Goal: Task Accomplishment & Management: Complete application form

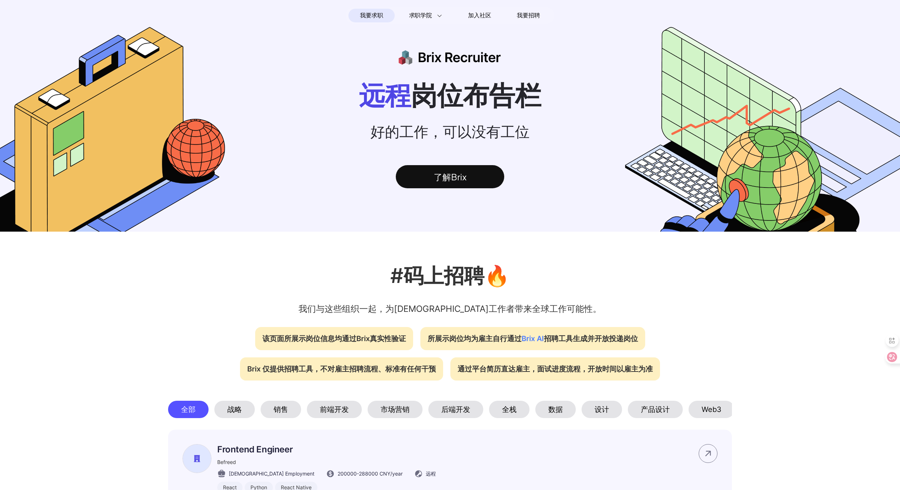
scroll to position [188, 0]
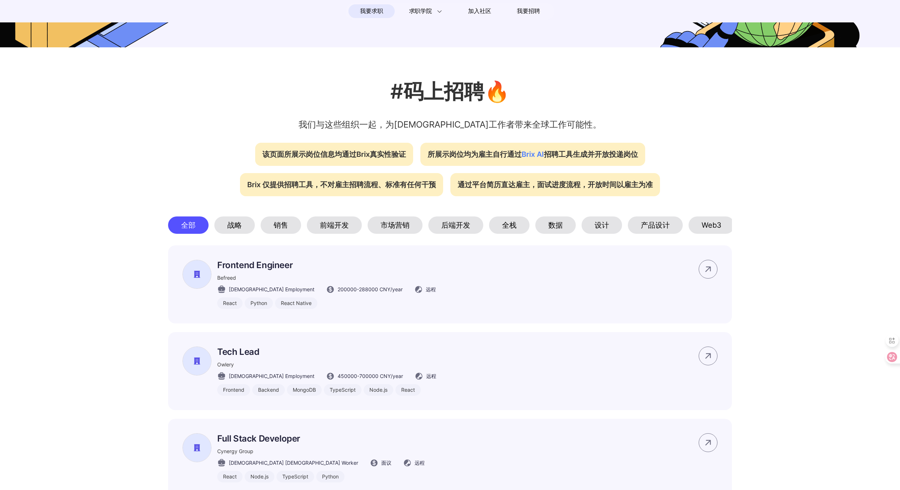
click at [337, 232] on div "前端开发" at bounding box center [334, 224] width 55 height 17
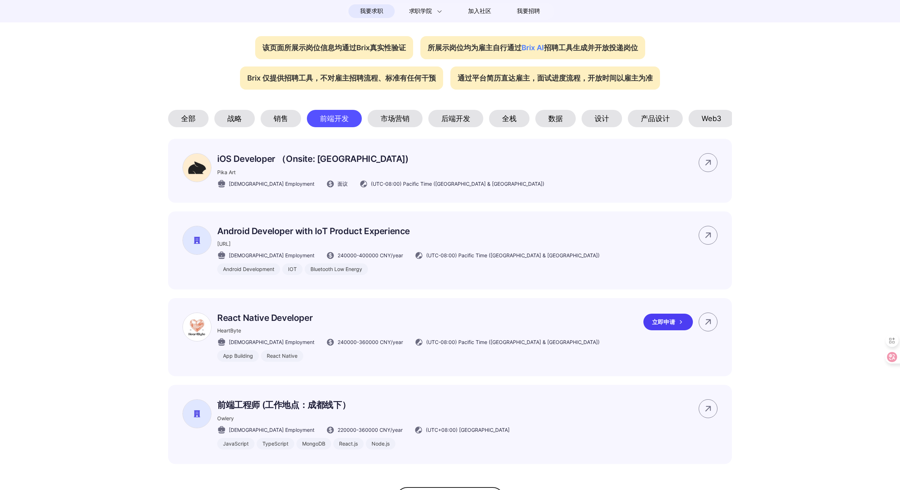
scroll to position [412, 0]
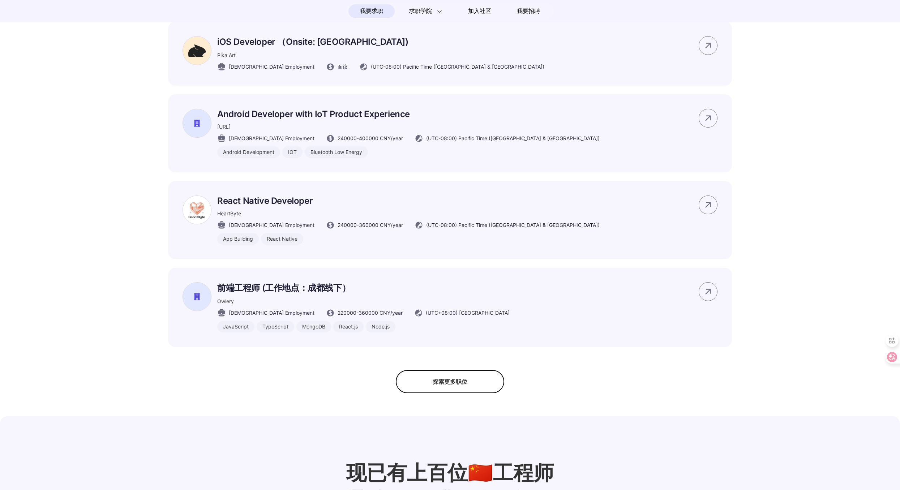
click at [445, 392] on div "探索更多职位" at bounding box center [450, 381] width 108 height 23
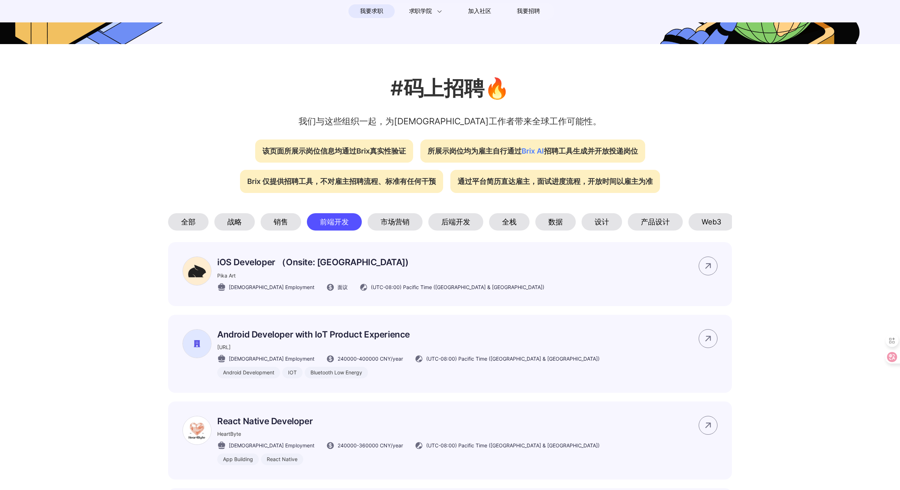
scroll to position [0, 0]
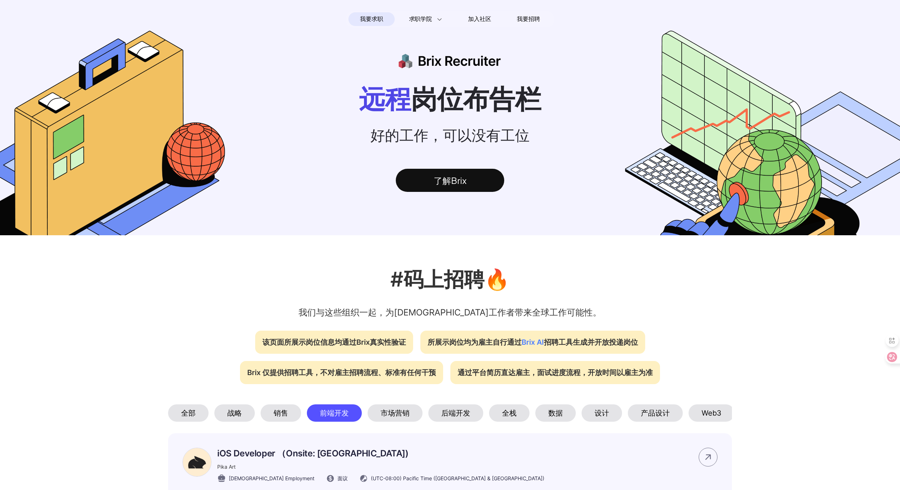
click at [531, 347] on span "Brix AI" at bounding box center [532, 342] width 22 height 9
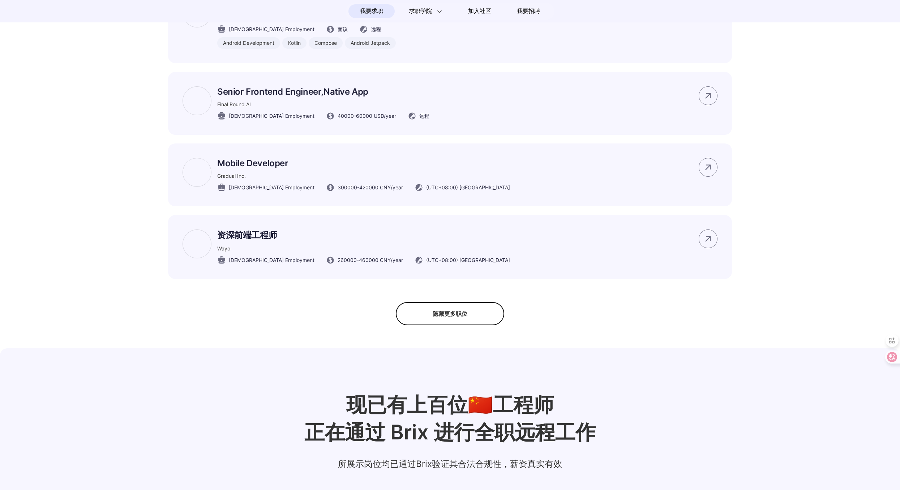
scroll to position [854, 0]
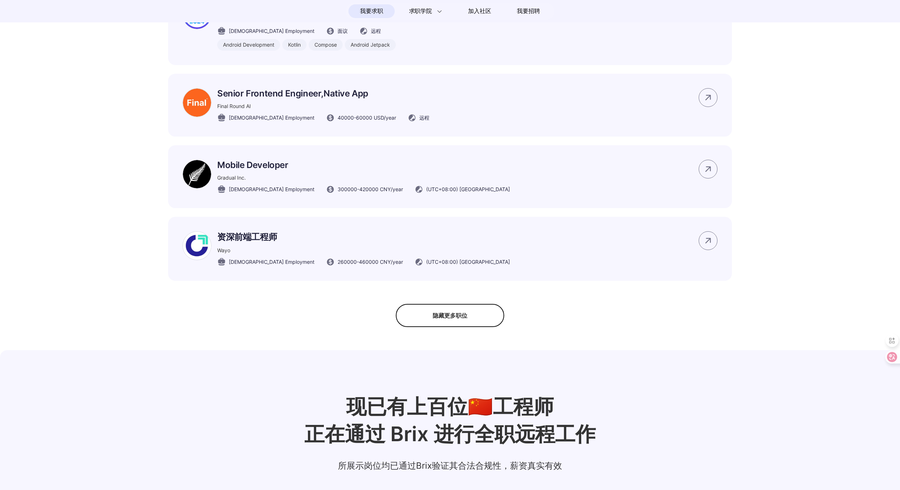
click at [465, 327] on div "隐藏更多职位" at bounding box center [450, 315] width 108 height 23
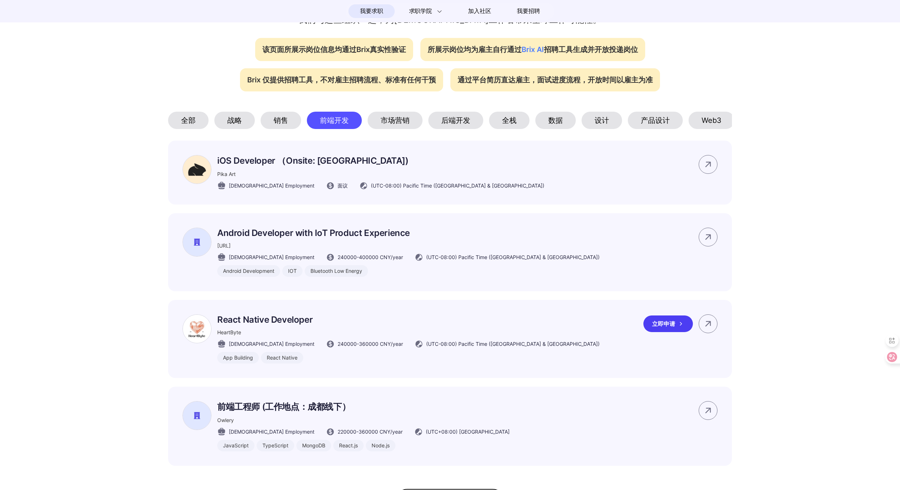
scroll to position [300, 0]
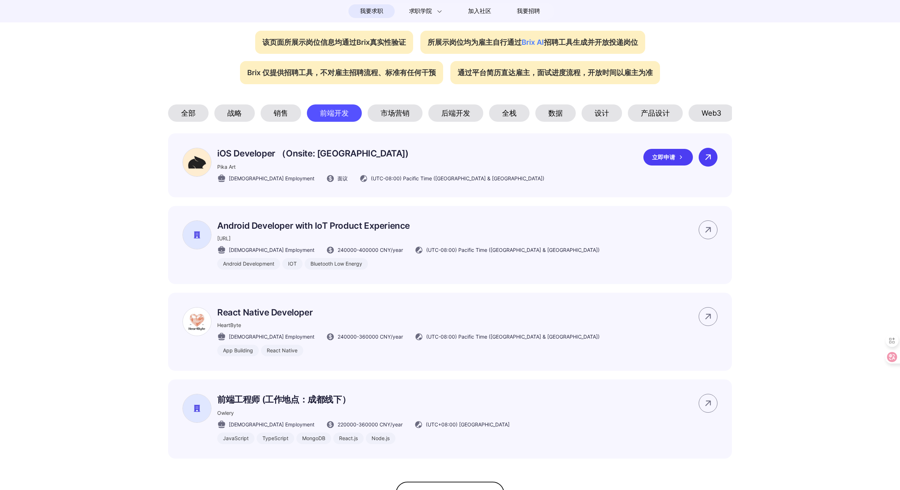
click at [714, 166] on div at bounding box center [708, 157] width 19 height 19
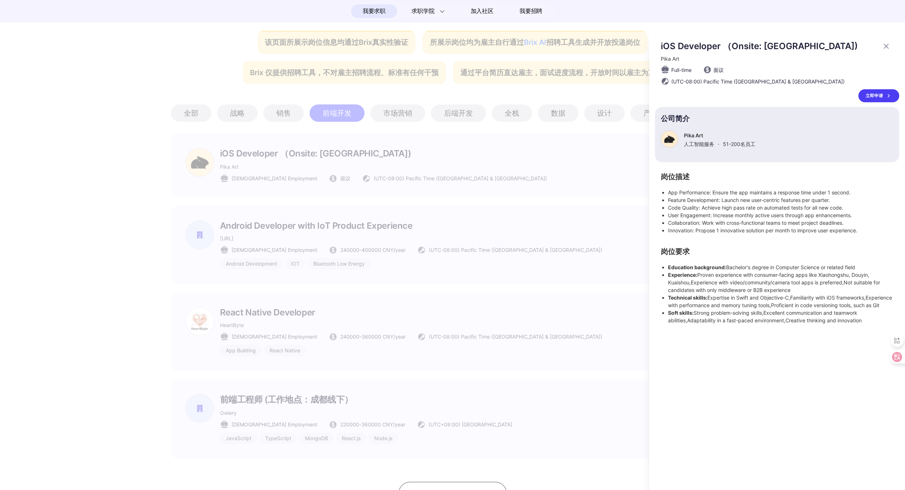
click at [888, 49] on icon at bounding box center [886, 46] width 9 height 9
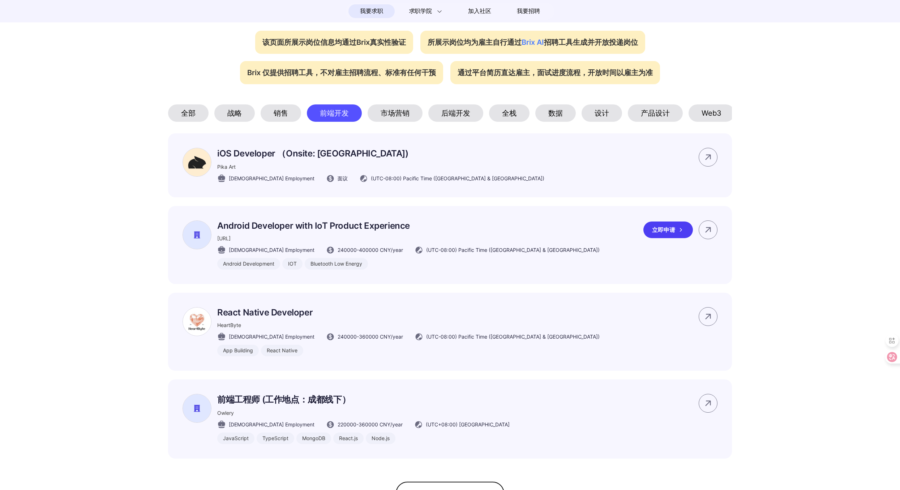
click at [666, 238] on div "立即申请" at bounding box center [668, 230] width 50 height 17
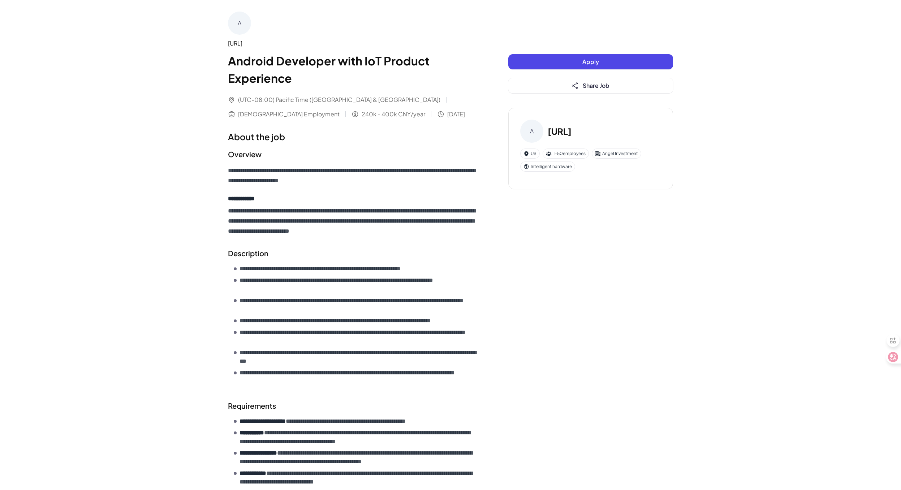
click at [250, 24] on div "A" at bounding box center [239, 23] width 23 height 23
click at [203, 21] on div "**********" at bounding box center [450, 300] width 901 height 600
